Goal: Check status: Check status

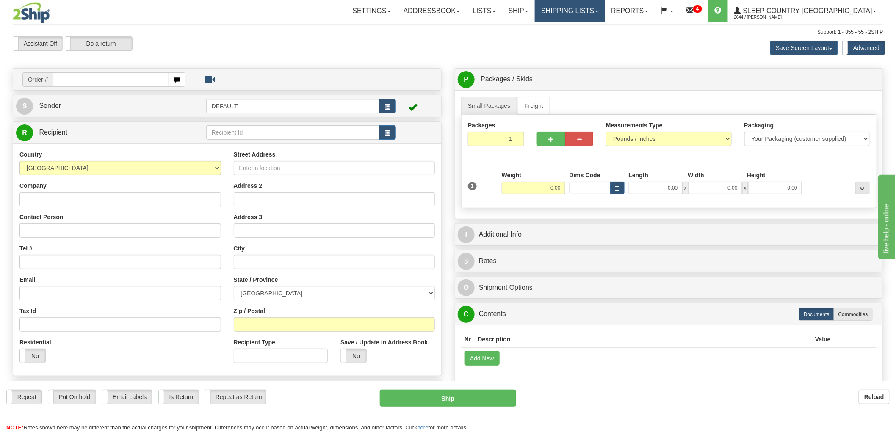
click at [591, 11] on link "Shipping lists" at bounding box center [570, 10] width 70 height 21
click at [596, 42] on span "Search Shipment History" at bounding box center [564, 40] width 66 height 7
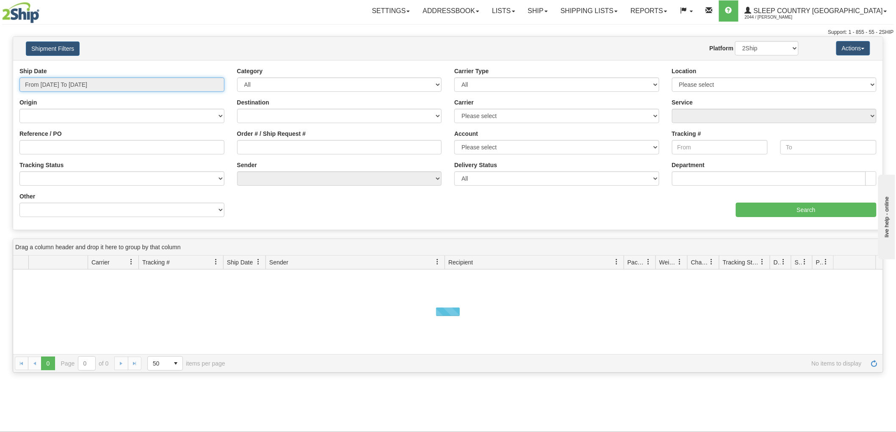
click at [103, 86] on input "From 10/02/2025 To 10/03/2025" at bounding box center [121, 84] width 205 height 14
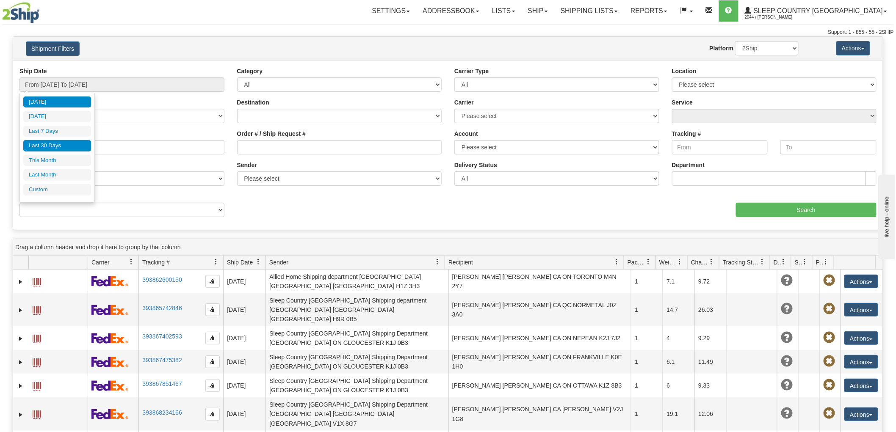
click at [58, 147] on li "Last 30 Days" at bounding box center [57, 145] width 68 height 11
type input "From 09/04/2025 To 10/03/2025"
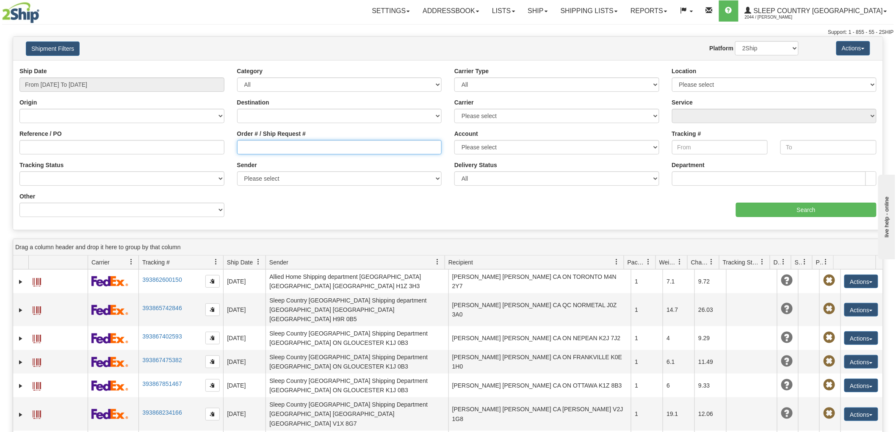
click at [290, 146] on input "Order # / Ship Request #" at bounding box center [339, 147] width 205 height 14
paste input "9007I114408"
type input "9007I114408"
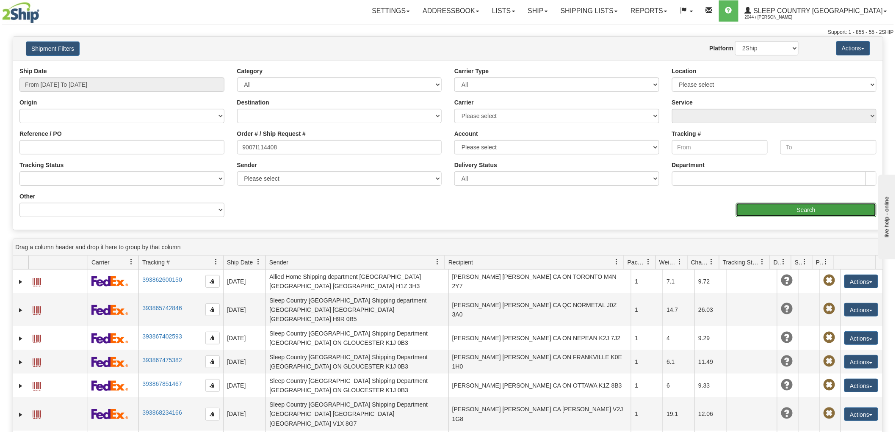
click at [788, 203] on input "Search" at bounding box center [806, 210] width 141 height 14
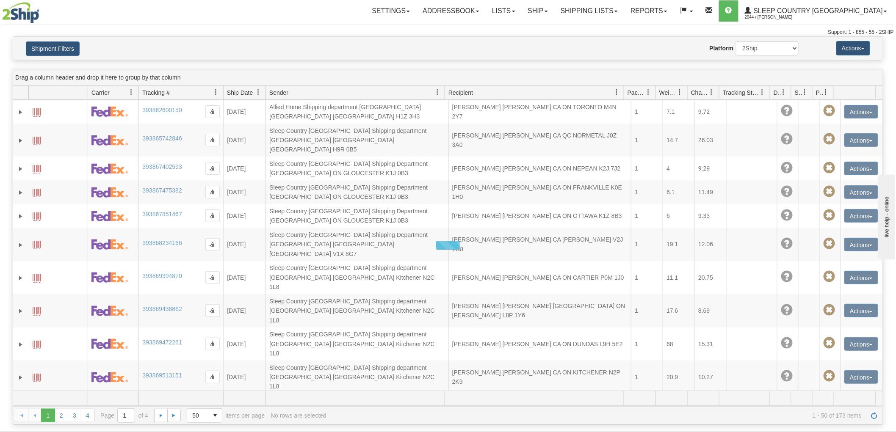
drag, startPoint x: 788, startPoint y: 203, endPoint x: 632, endPoint y: 204, distance: 155.4
click at [663, 204] on div at bounding box center [448, 245] width 870 height 291
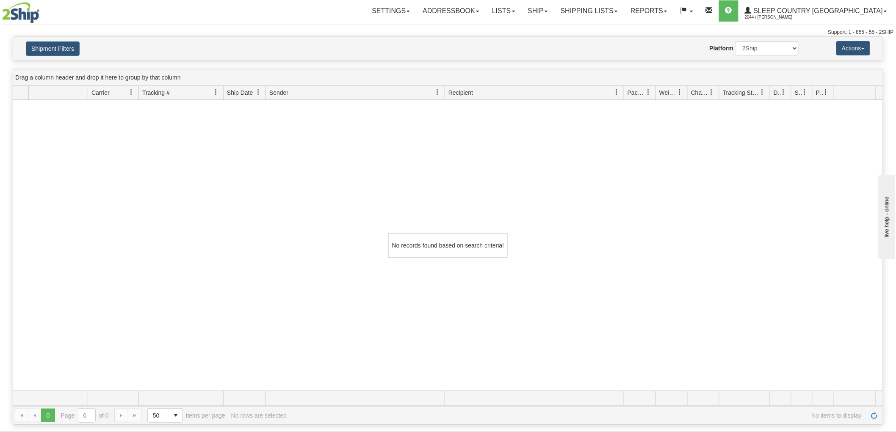
drag, startPoint x: 421, startPoint y: 429, endPoint x: 388, endPoint y: 431, distance: 32.2
click at [391, 429] on div "Toggle navigation Settings Shipping Preferences Fields Preferences New Recipien…" at bounding box center [448, 216] width 896 height 432
drag, startPoint x: 194, startPoint y: 376, endPoint x: 665, endPoint y: 252, distance: 487.8
click at [620, 252] on div "No records found based on search criteria!" at bounding box center [448, 245] width 870 height 291
click at [365, 326] on div "No records found based on search criteria!" at bounding box center [448, 245] width 870 height 291
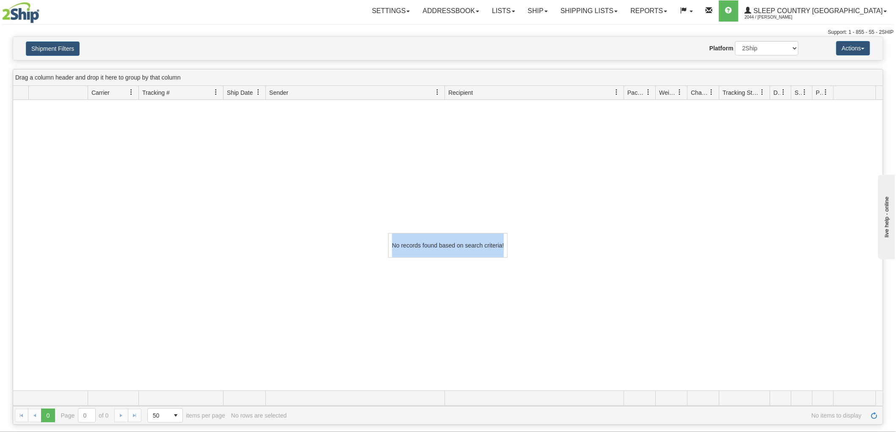
click at [140, 363] on div "No records found based on search criteria!" at bounding box center [448, 245] width 870 height 291
